Goal: Navigation & Orientation: Find specific page/section

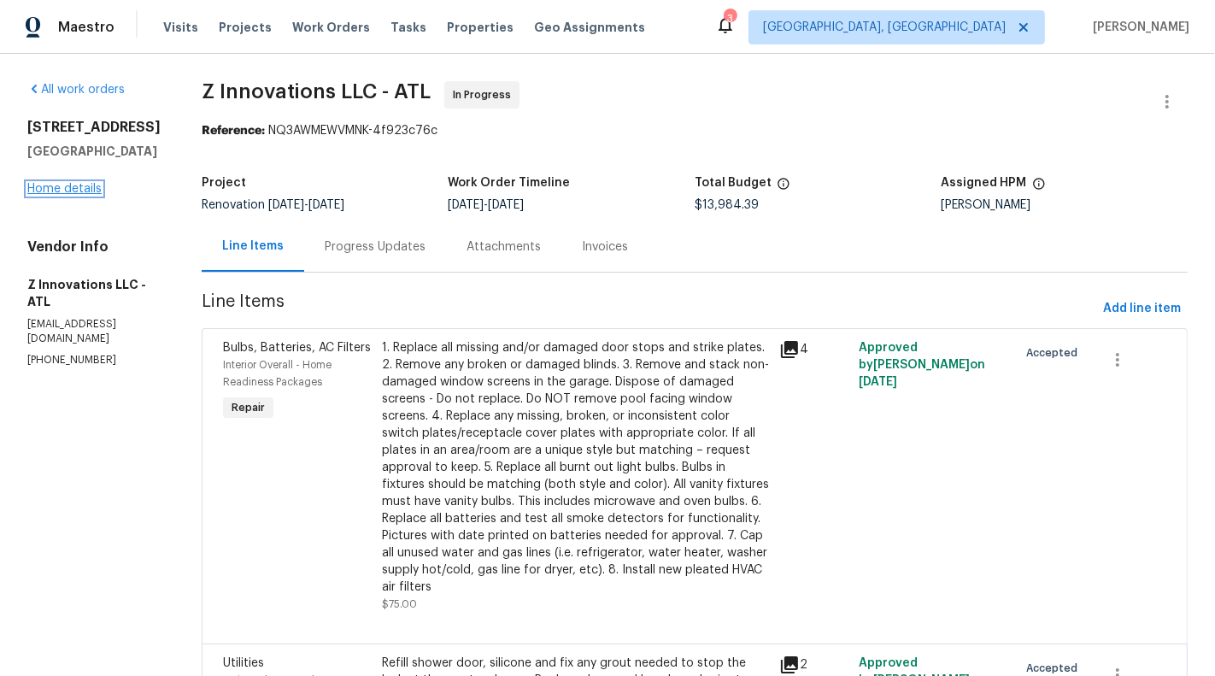
click at [79, 189] on link "Home details" at bounding box center [64, 189] width 74 height 12
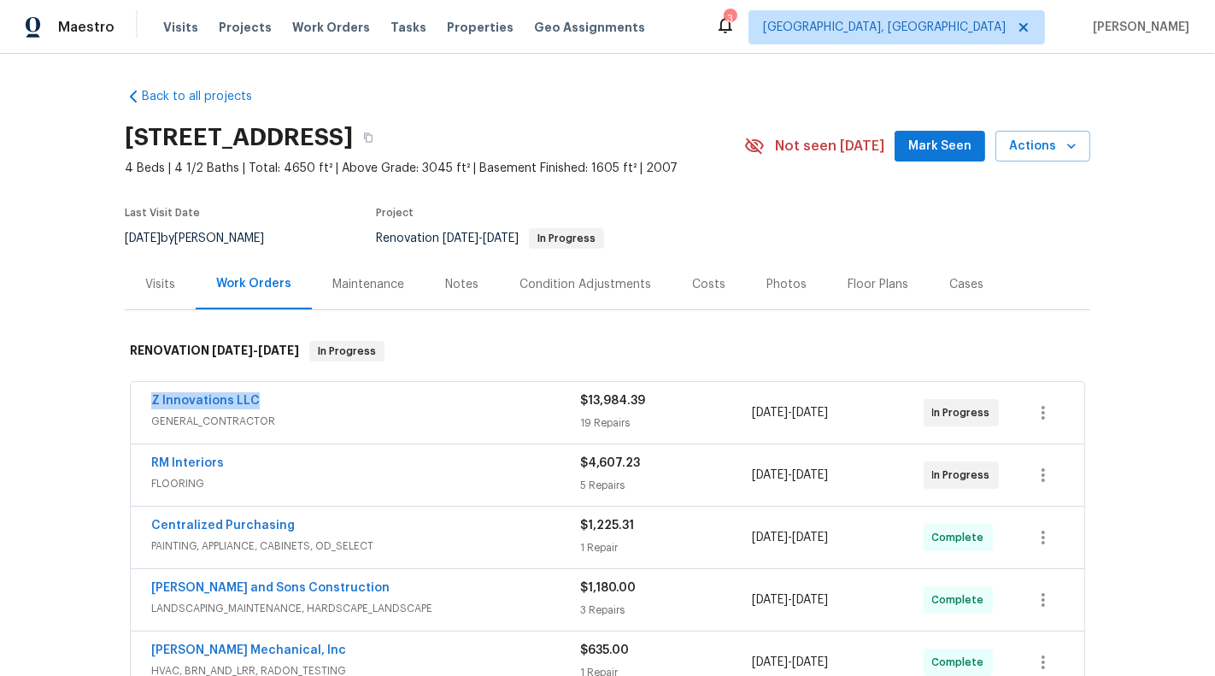
drag, startPoint x: 305, startPoint y: 404, endPoint x: 118, endPoint y: 401, distance: 187.1
click at [118, 401] on div "Back to all projects 202 Hickory Nut Ln, Canton, GA 30115 4 Beds | 4 1/2 Baths …" at bounding box center [607, 365] width 1215 height 622
copy link "Z Innovations LLC"
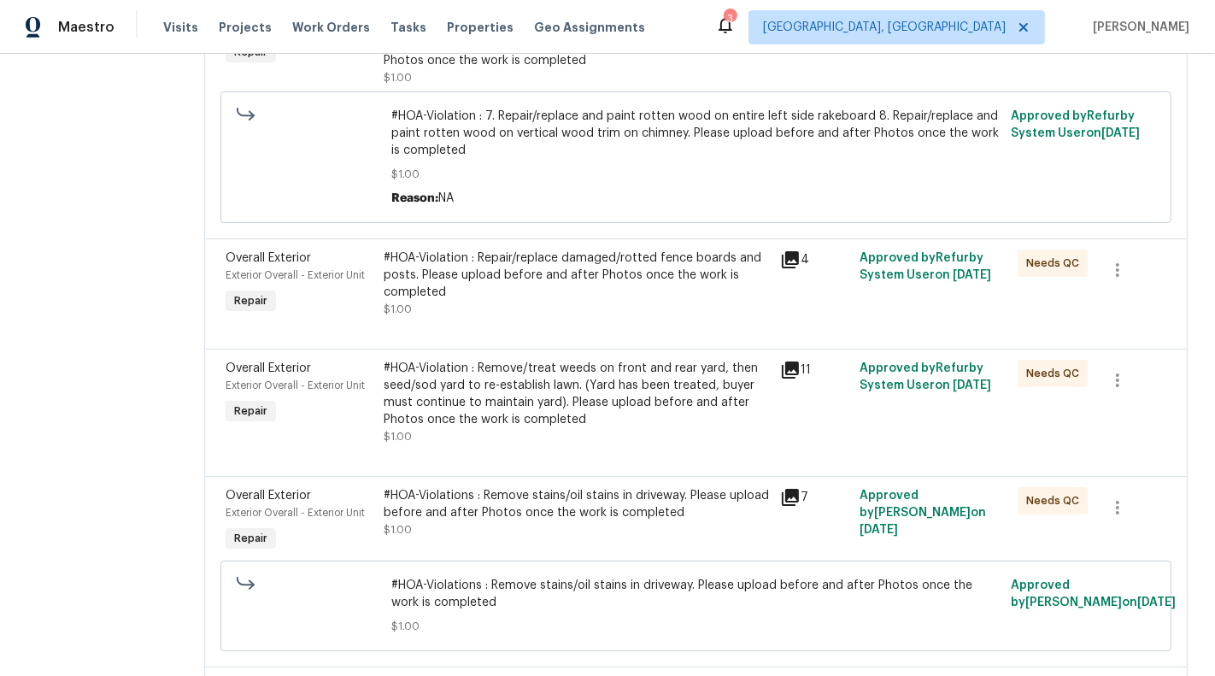
scroll to position [723, 0]
